Goal: Task Accomplishment & Management: Manage account settings

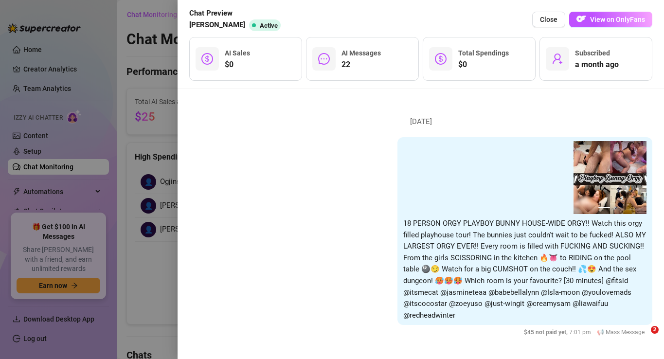
click at [548, 17] on span "Close" at bounding box center [549, 20] width 18 height 8
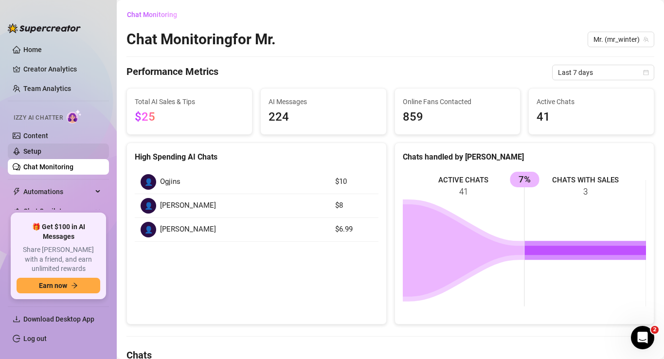
click at [31, 154] on link "Setup" at bounding box center [32, 151] width 18 height 8
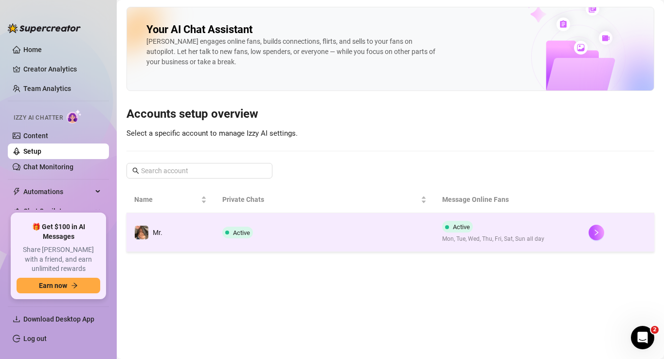
click at [466, 229] on span "Active" at bounding box center [461, 226] width 17 height 7
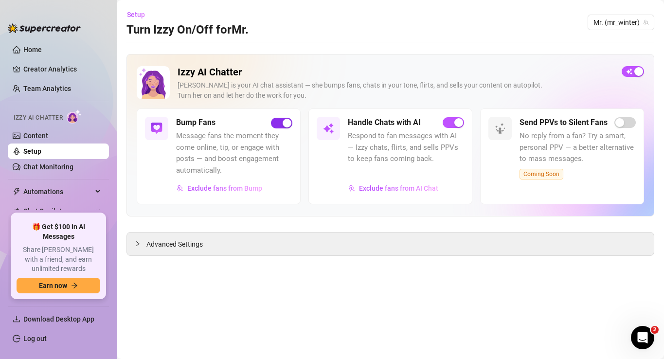
click at [284, 124] on div "button" at bounding box center [287, 123] width 9 height 9
